Goal: Task Accomplishment & Management: Complete application form

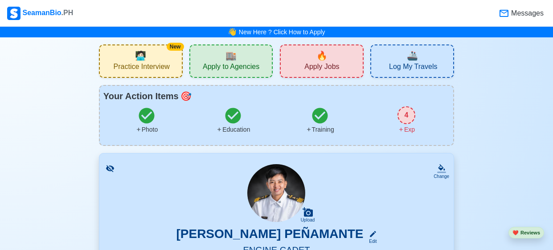
click at [314, 66] on span "Apply Jobs" at bounding box center [321, 67] width 35 height 11
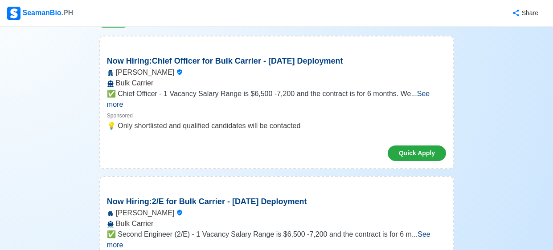
scroll to position [110, 0]
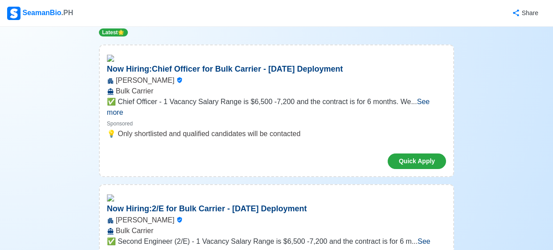
click at [423, 103] on span "See more" at bounding box center [268, 107] width 322 height 18
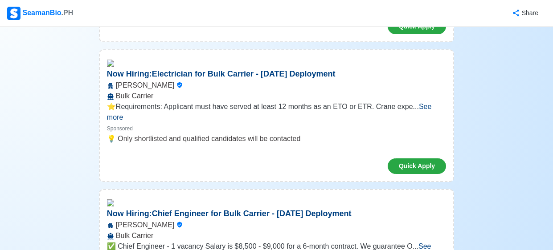
scroll to position [517, 0]
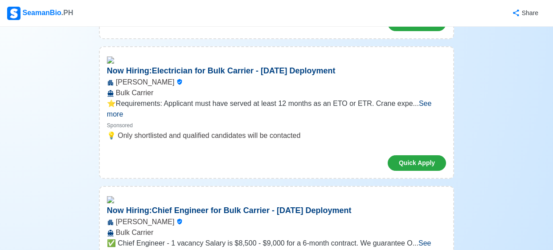
click at [428, 100] on span "See more" at bounding box center [269, 109] width 325 height 18
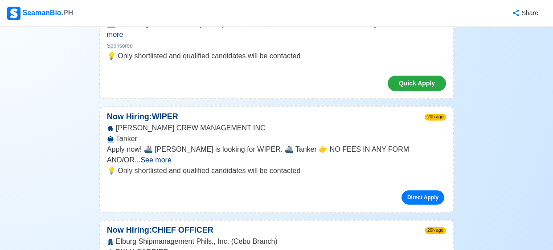
scroll to position [878, 0]
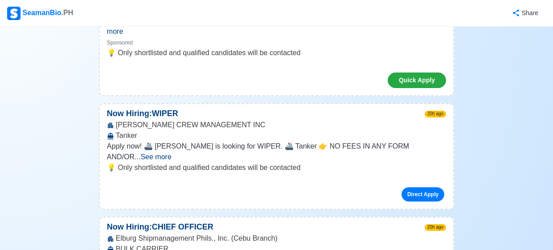
click at [171, 153] on span "See more" at bounding box center [155, 157] width 31 height 8
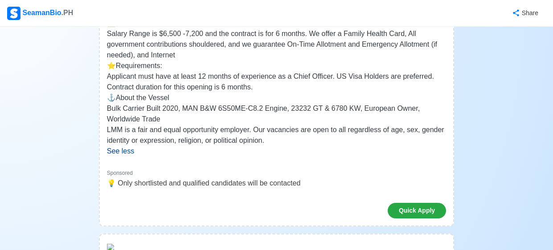
scroll to position [0, 0]
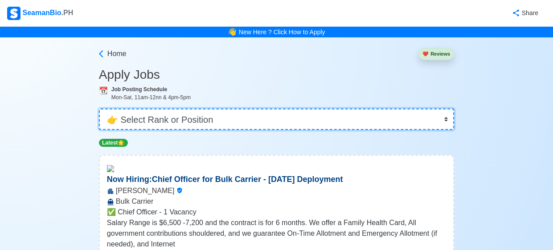
click at [369, 114] on select "👉 Select Rank or Position Master Chief Officer 2nd Officer 3rd Officer Junior O…" at bounding box center [276, 119] width 355 height 21
select select "Cadet"
click at [99, 109] on select "👉 Select Rank or Position Master Chief Officer 2nd Officer 3rd Officer Junior O…" at bounding box center [276, 119] width 355 height 21
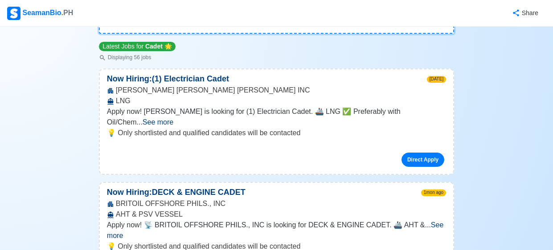
scroll to position [97, 0]
click at [173, 118] on span "See more" at bounding box center [158, 122] width 31 height 8
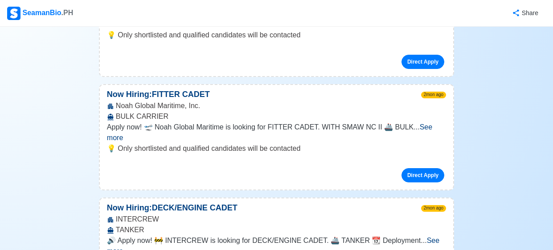
scroll to position [372, 0]
click at [432, 123] on span "See more" at bounding box center [269, 132] width 325 height 18
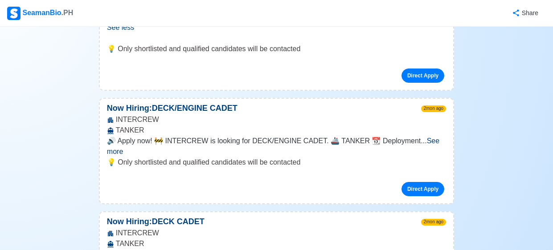
scroll to position [590, 0]
click at [437, 137] on span "See more" at bounding box center [273, 146] width 332 height 18
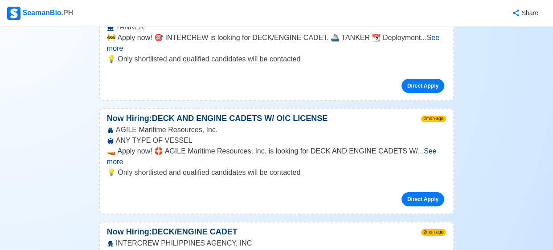
scroll to position [881, 0]
